Goal: Information Seeking & Learning: Learn about a topic

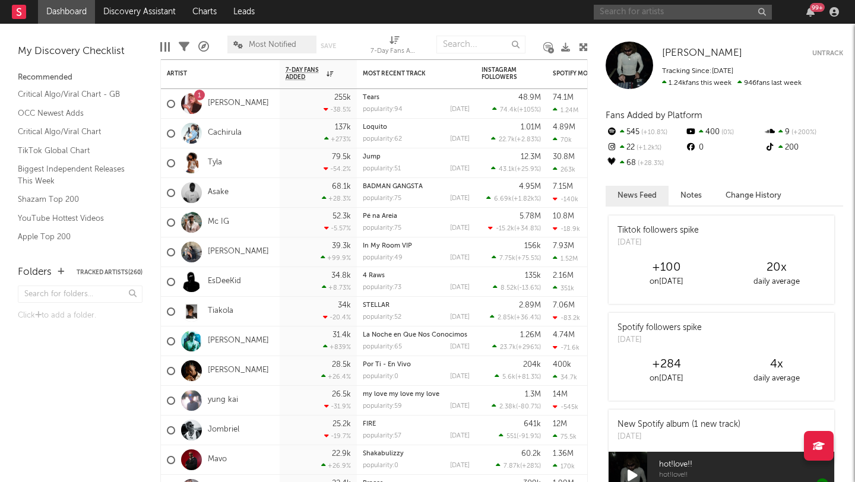
click at [706, 11] on input "text" at bounding box center [683, 12] width 178 height 15
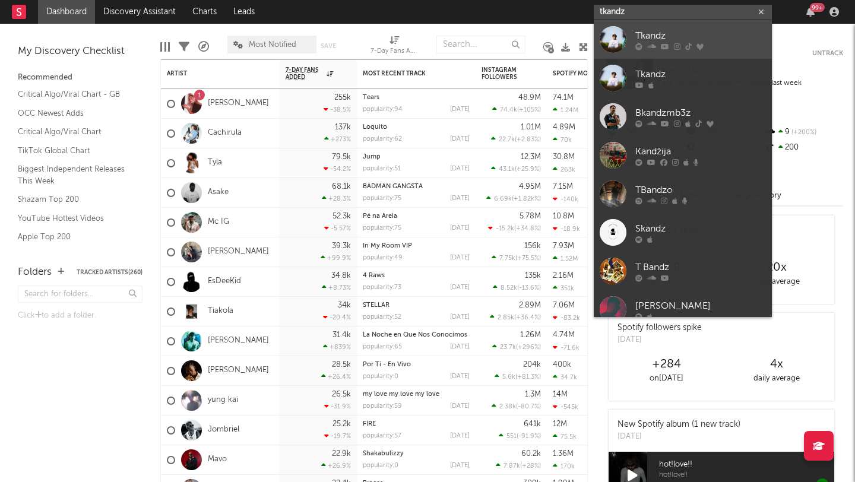
type input "tkandz"
click at [609, 33] on div at bounding box center [613, 39] width 27 height 27
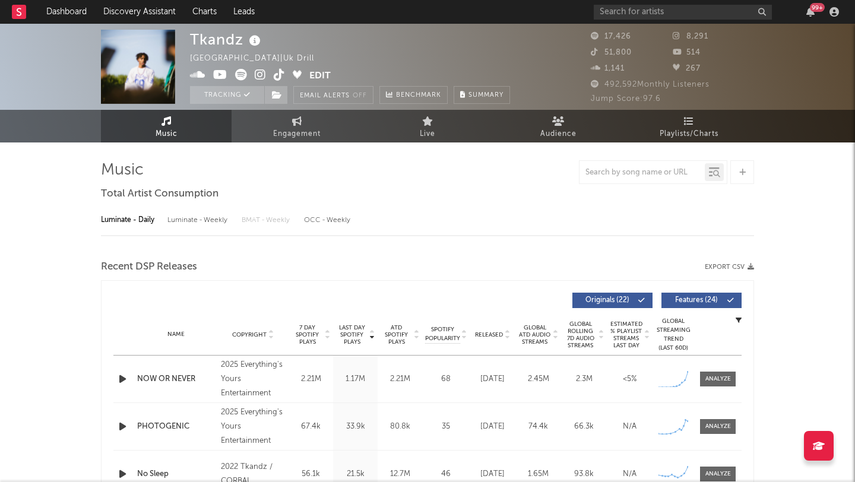
select select "6m"
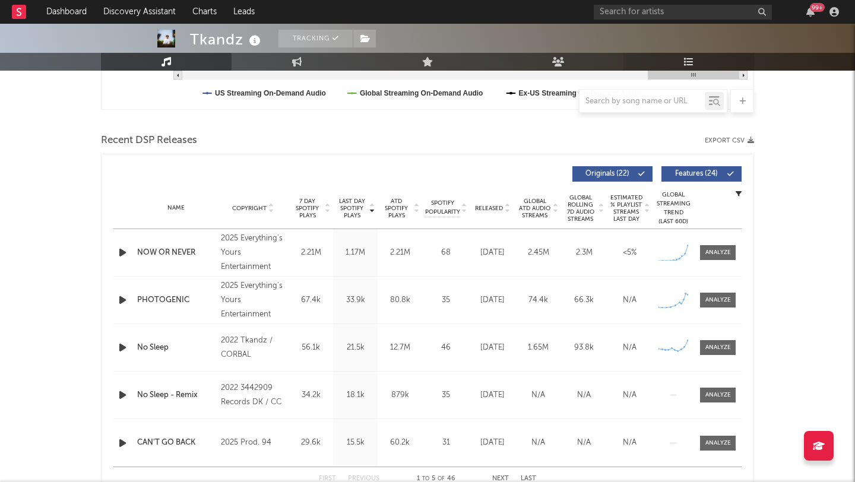
scroll to position [422, 0]
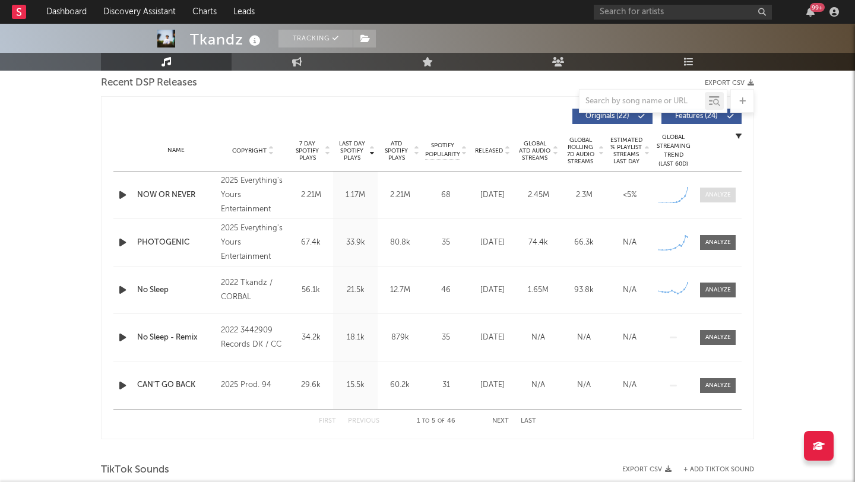
click at [706, 194] on div at bounding box center [719, 195] width 26 height 9
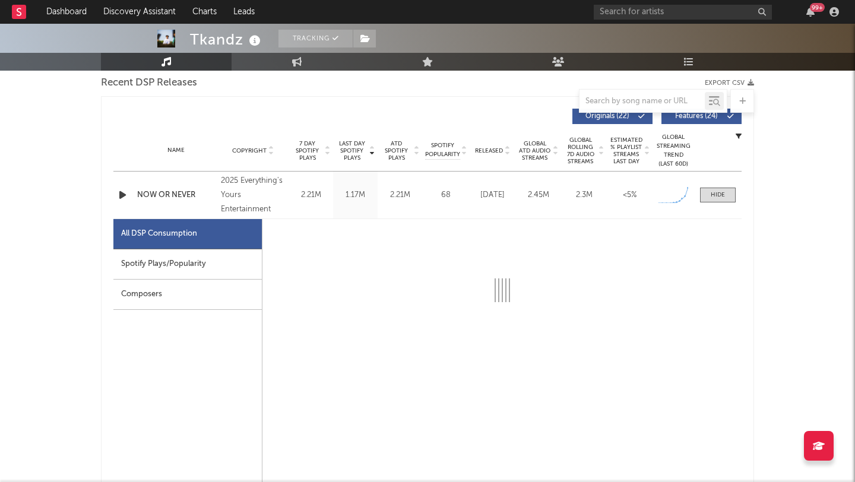
select select "1w"
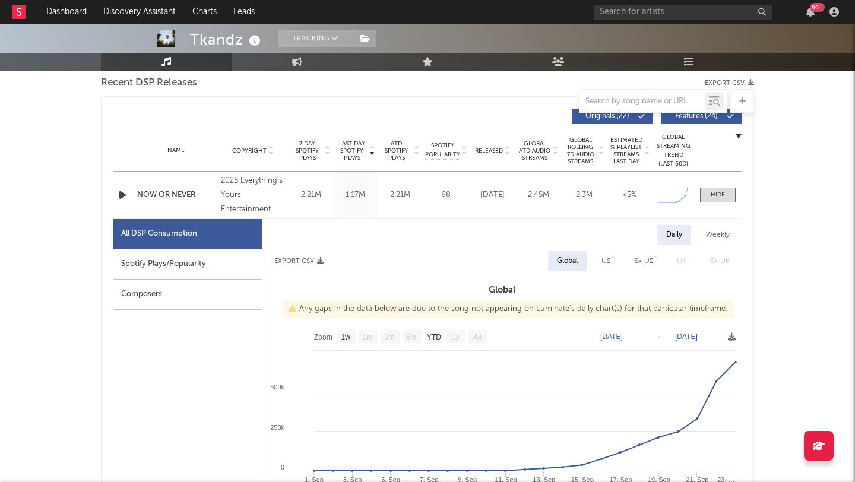
click at [183, 257] on div "Spotify Plays/Popularity" at bounding box center [187, 264] width 148 height 30
select select "1w"
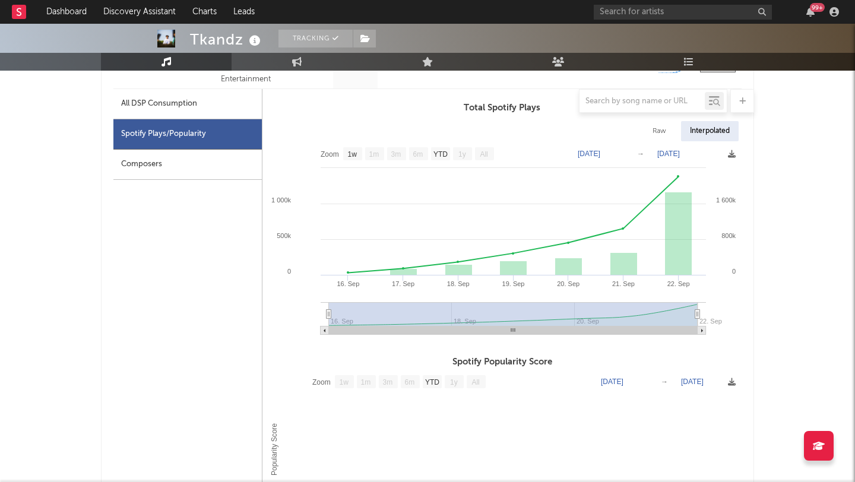
scroll to position [553, 0]
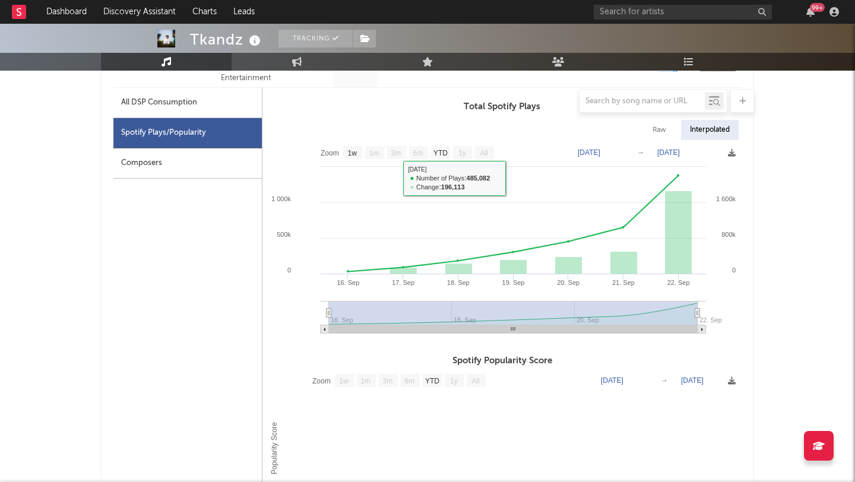
click at [128, 109] on div at bounding box center [427, 101] width 653 height 24
click at [176, 105] on div at bounding box center [427, 101] width 653 height 24
